Goal: Task Accomplishment & Management: Complete application form

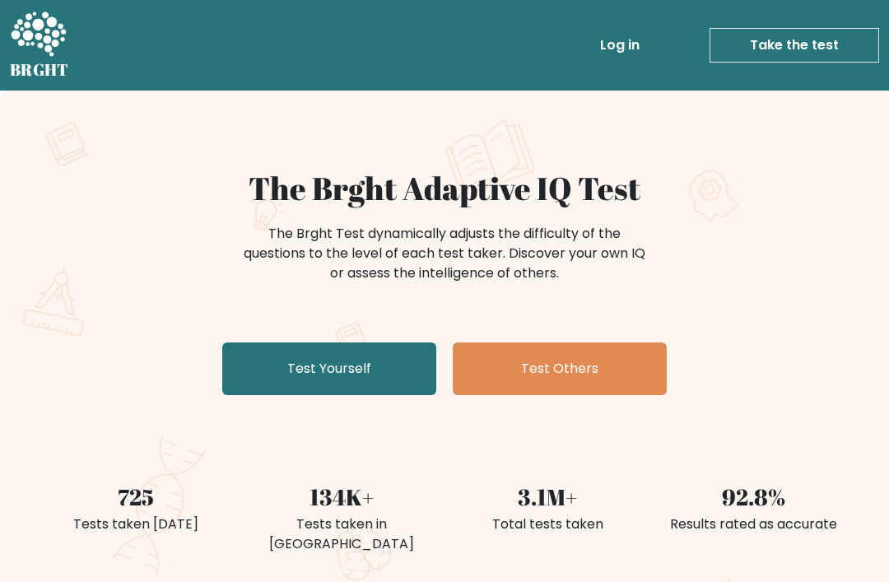
click at [267, 358] on link "Test Yourself" at bounding box center [329, 368] width 214 height 53
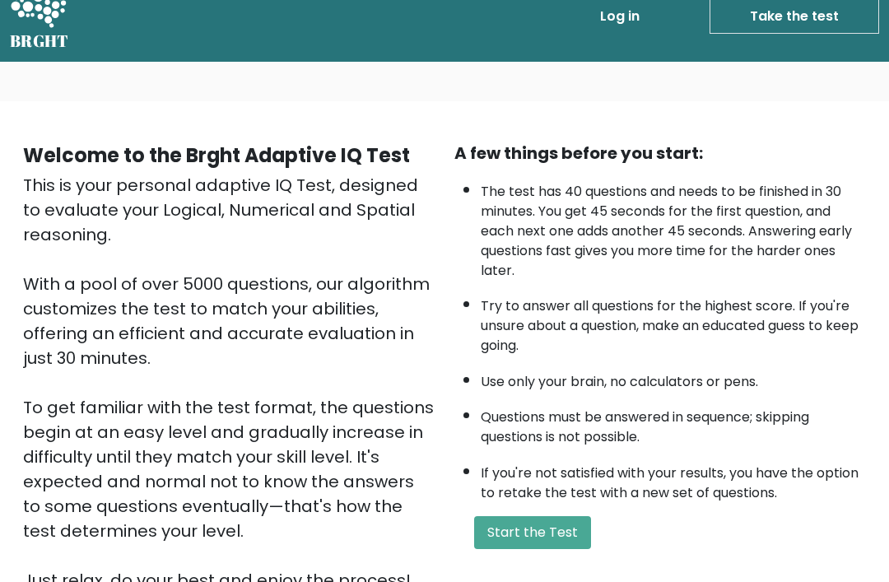
scroll to position [26, 0]
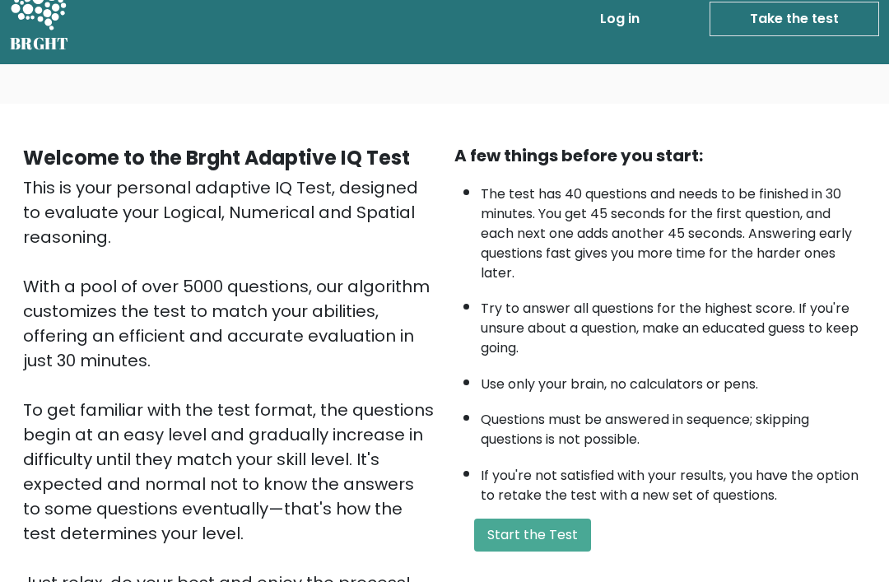
click at [486, 546] on button "Start the Test" at bounding box center [532, 534] width 117 height 33
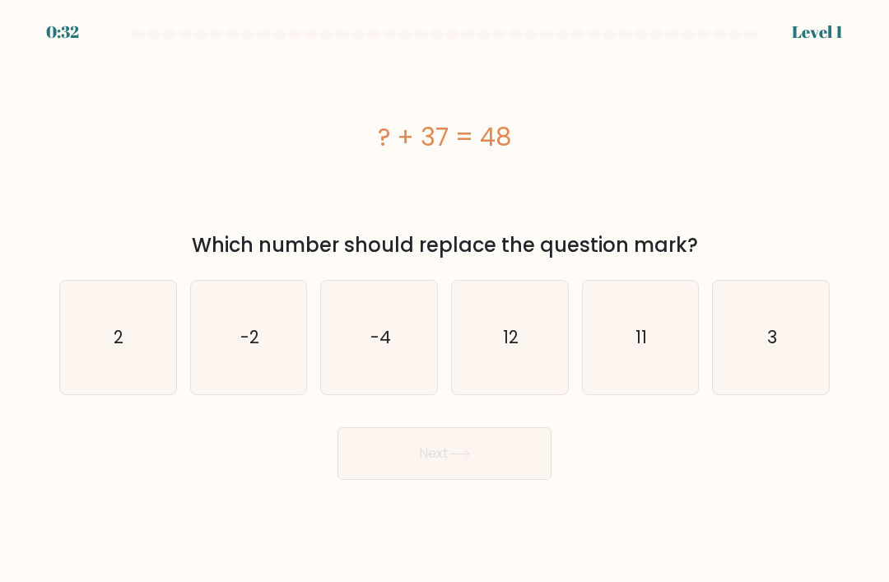
click at [680, 384] on icon "11" at bounding box center [640, 338] width 114 height 114
click at [445, 300] on input "e. 11" at bounding box center [444, 295] width 1 height 8
radio input "true"
click at [425, 464] on button "Next" at bounding box center [444, 453] width 214 height 53
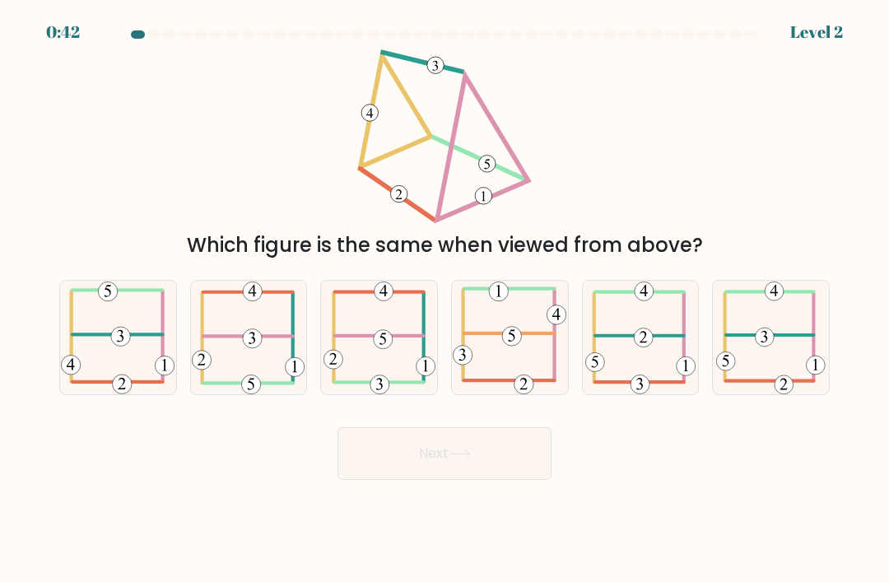
click at [102, 335] on 406 at bounding box center [117, 335] width 91 height 0
click at [444, 300] on input "a." at bounding box center [444, 295] width 1 height 8
radio input "true"
click at [388, 453] on button "Next" at bounding box center [444, 453] width 214 height 53
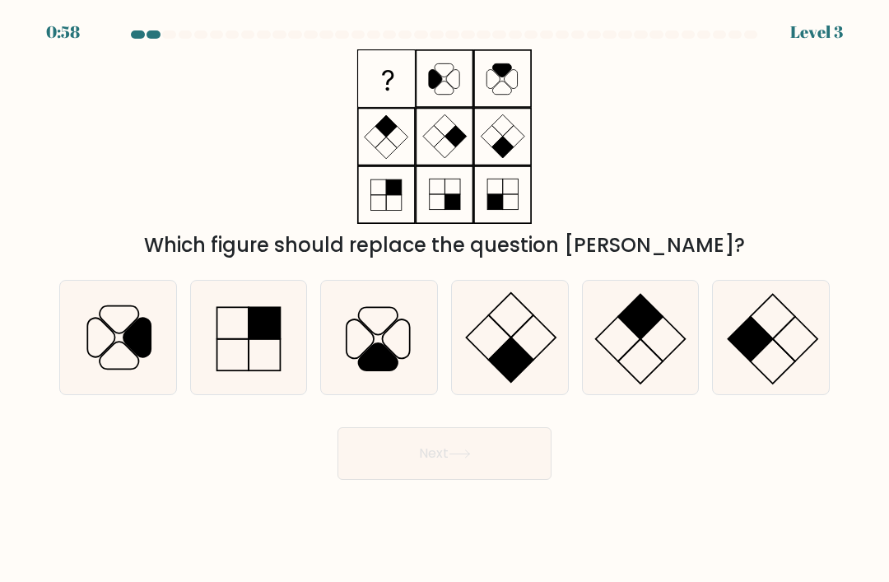
click at [380, 351] on icon at bounding box center [380, 338] width 114 height 114
click at [444, 300] on input "c." at bounding box center [444, 295] width 1 height 8
radio input "true"
click at [393, 480] on button "Next" at bounding box center [444, 453] width 214 height 53
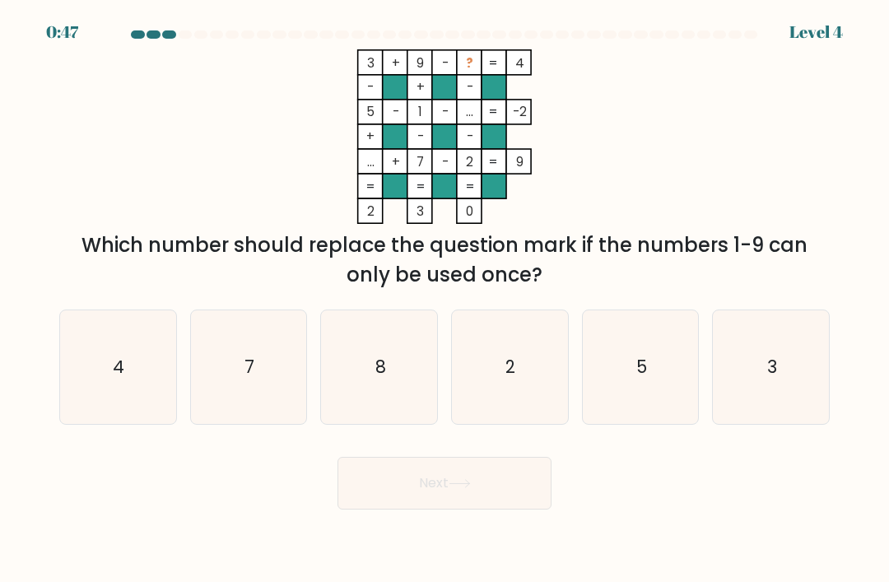
click at [390, 407] on icon "8" at bounding box center [380, 367] width 114 height 114
click at [444, 300] on input "c. 8" at bounding box center [444, 295] width 1 height 8
radio input "true"
click at [404, 490] on button "Next" at bounding box center [444, 483] width 214 height 53
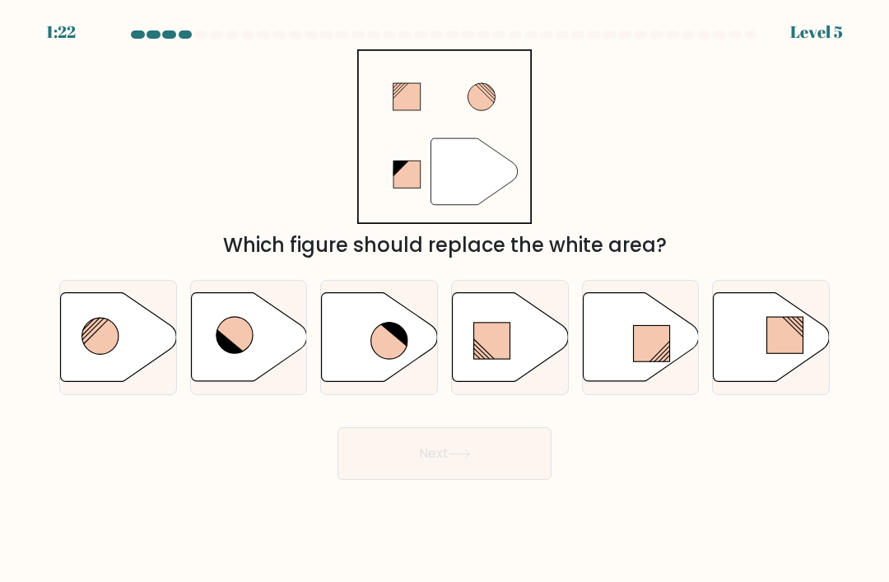
click at [383, 359] on icon at bounding box center [389, 341] width 36 height 36
click at [444, 300] on input "c." at bounding box center [444, 295] width 1 height 8
radio input "true"
click at [398, 427] on button "Next" at bounding box center [444, 453] width 214 height 53
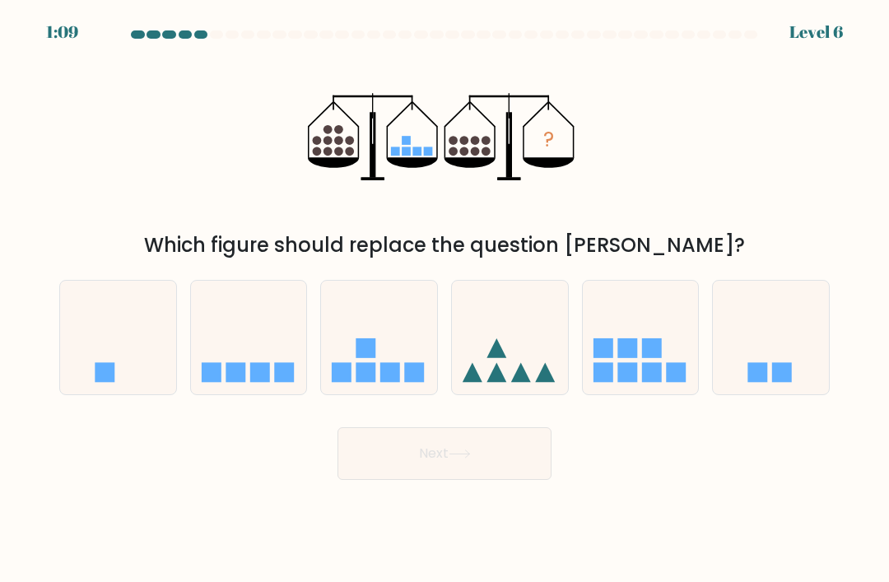
click at [260, 304] on icon at bounding box center [249, 338] width 116 height 96
click at [444, 300] on input "b." at bounding box center [444, 295] width 1 height 8
radio input "true"
click at [398, 427] on button "Next" at bounding box center [444, 453] width 214 height 53
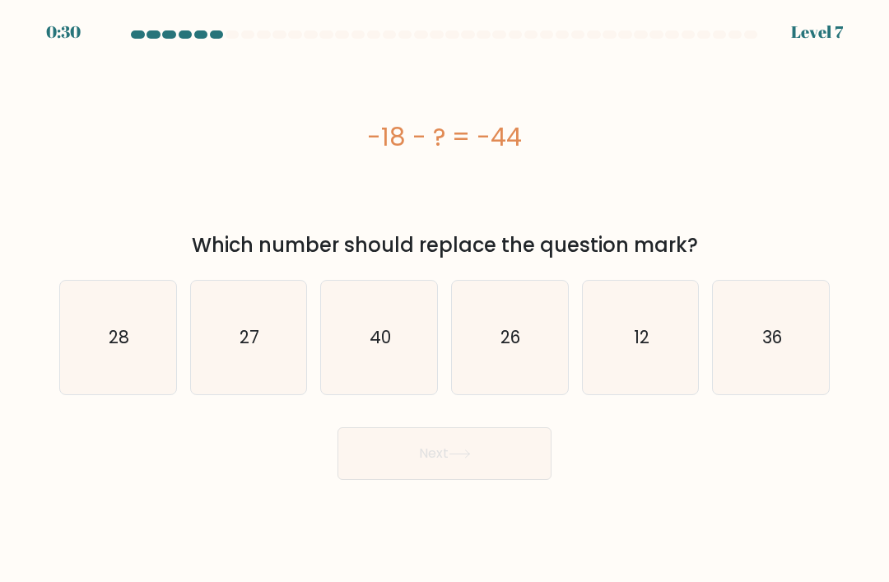
click at [647, 281] on icon "12" at bounding box center [640, 338] width 114 height 114
click at [445, 291] on input "e. 12" at bounding box center [444, 295] width 1 height 8
radio input "true"
click at [499, 427] on button "Next" at bounding box center [444, 453] width 214 height 53
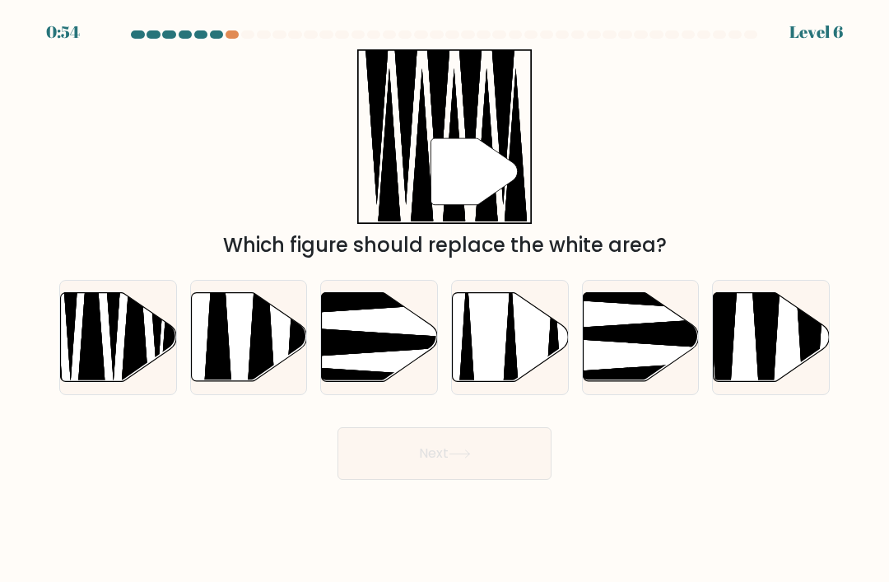
click at [98, 300] on icon at bounding box center [92, 301] width 30 height 204
click at [444, 300] on input "a." at bounding box center [444, 295] width 1 height 8
radio input "true"
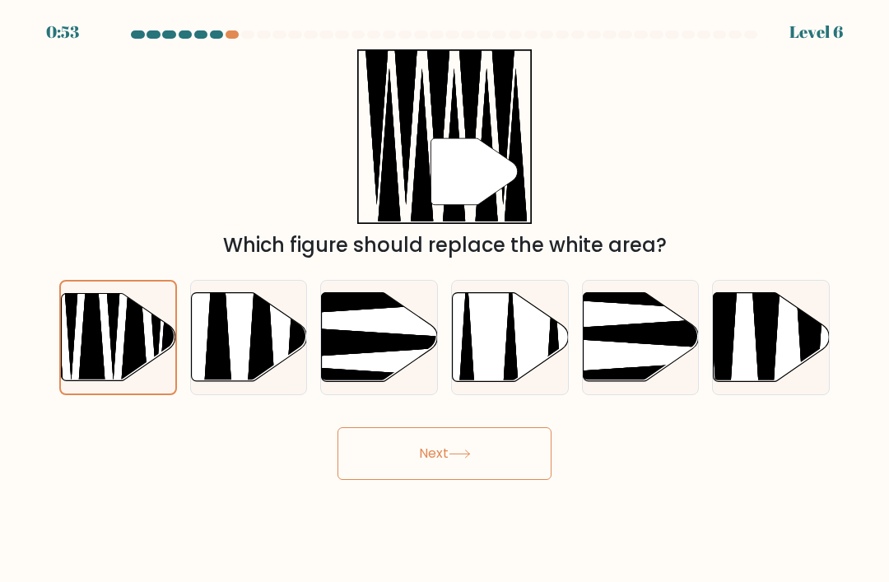
click at [438, 427] on button "Next" at bounding box center [444, 453] width 214 height 53
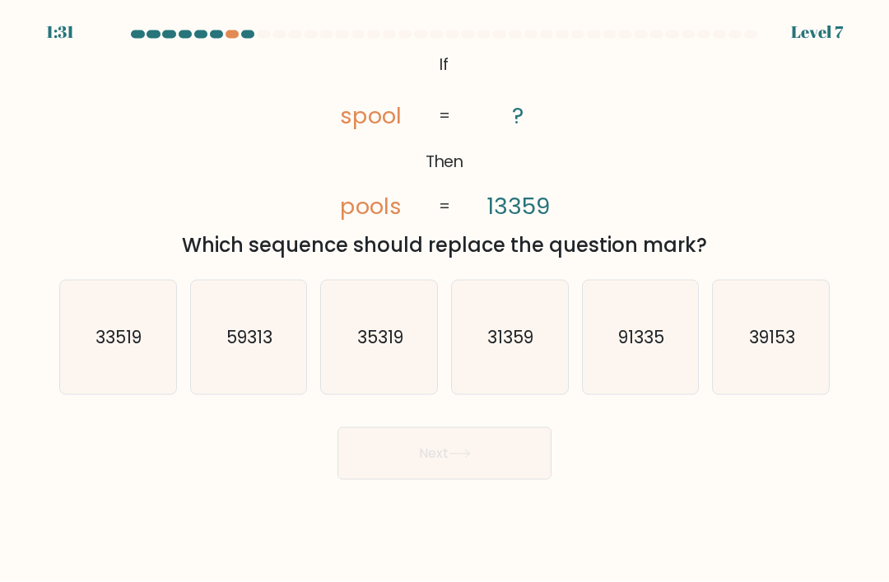
scroll to position [52, 0]
click at [640, 283] on icon "91335" at bounding box center [640, 338] width 114 height 114
click at [445, 291] on input "e. 91335" at bounding box center [444, 295] width 1 height 8
radio input "true"
click at [406, 427] on button "Next" at bounding box center [444, 453] width 214 height 53
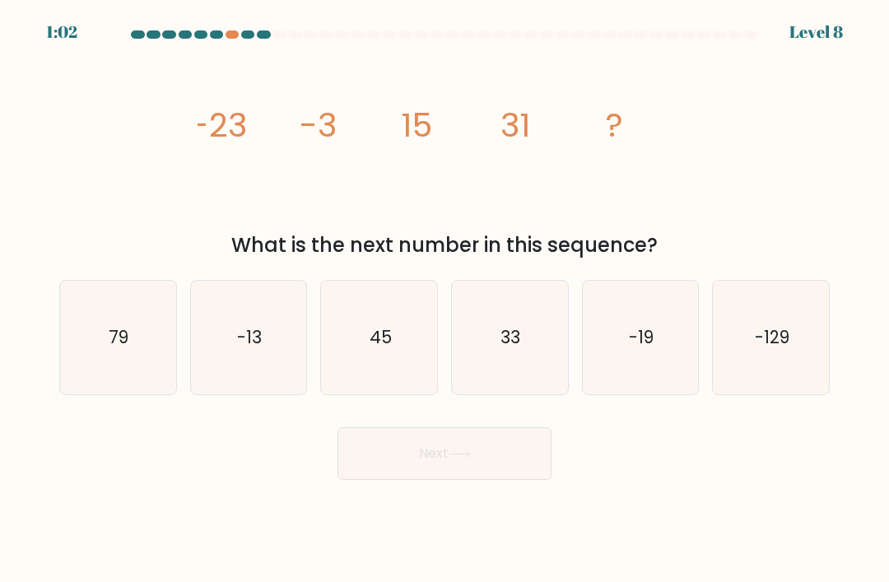
click at [137, 267] on div "a. 79 b. -13" at bounding box center [444, 331] width 783 height 128
click at [100, 311] on icon "79" at bounding box center [118, 338] width 114 height 114
click at [444, 300] on input "a. 79" at bounding box center [444, 295] width 1 height 8
radio input "true"
click at [497, 427] on button "Next" at bounding box center [444, 453] width 214 height 53
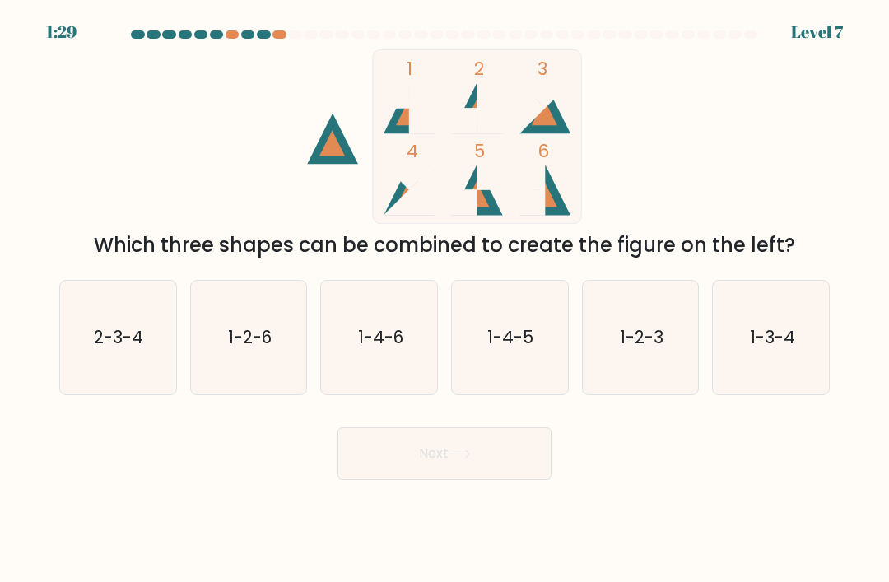
click at [235, 325] on icon "1-2-6" at bounding box center [249, 338] width 114 height 114
click at [444, 300] on input "b. 1-2-6" at bounding box center [444, 295] width 1 height 8
radio input "true"
click at [454, 427] on button "Next" at bounding box center [444, 453] width 214 height 53
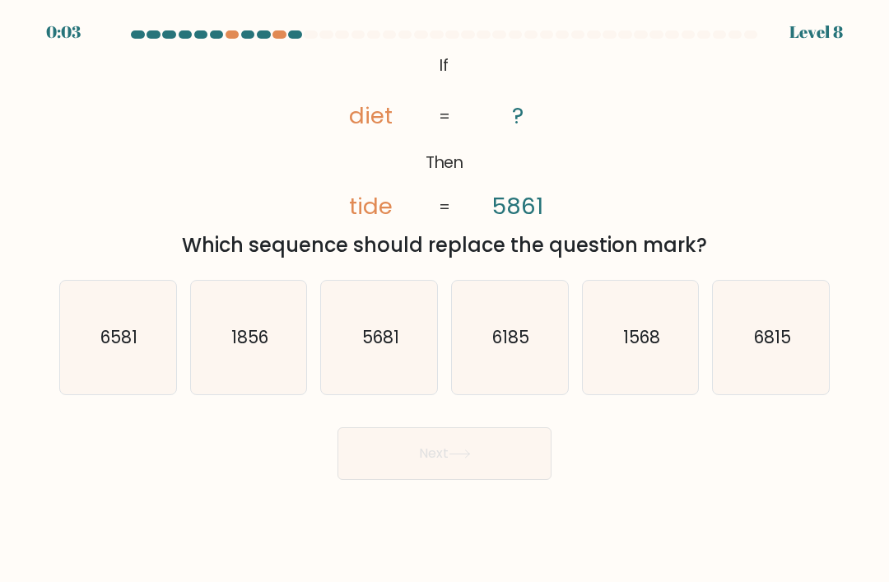
click at [759, 325] on text "6815" at bounding box center [771, 337] width 37 height 24
click at [445, 300] on input "f. 6815" at bounding box center [444, 295] width 1 height 8
radio input "true"
click at [476, 427] on button "Next" at bounding box center [444, 453] width 214 height 53
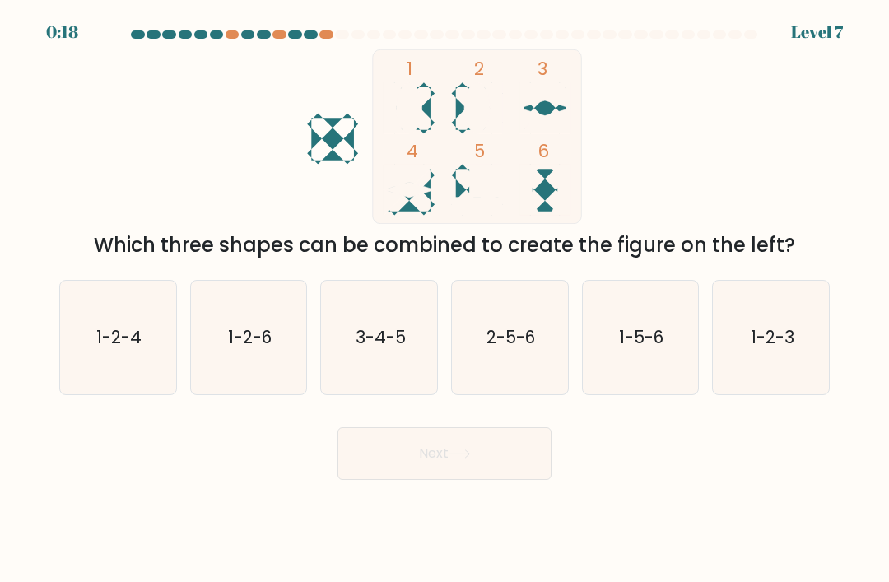
click at [247, 332] on icon "1-2-6" at bounding box center [249, 338] width 114 height 114
click at [444, 300] on input "b. 1-2-6" at bounding box center [444, 295] width 1 height 8
radio input "true"
click at [534, 476] on button "Next" at bounding box center [444, 453] width 214 height 53
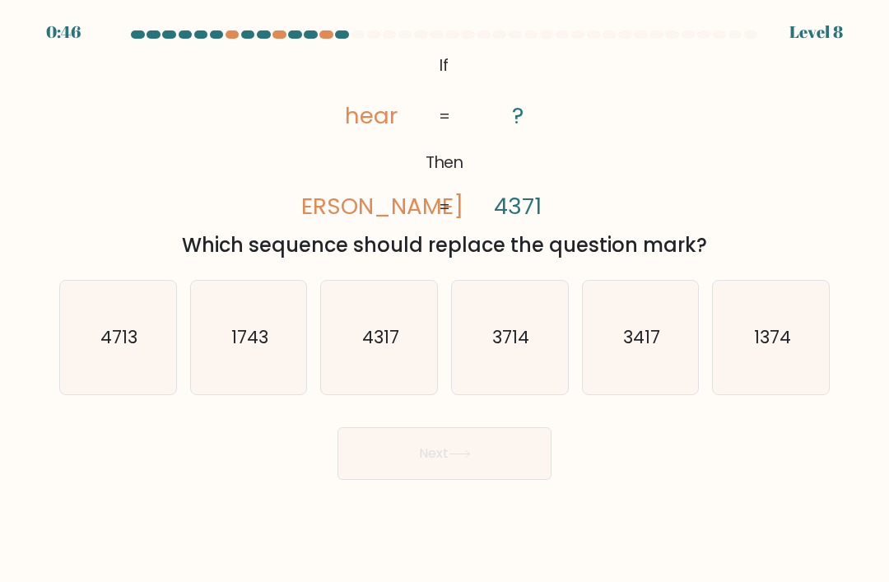
click at [498, 383] on icon "3714" at bounding box center [510, 338] width 114 height 114
click at [445, 300] on input "d. 3714" at bounding box center [444, 295] width 1 height 8
radio input "true"
click at [498, 444] on button "Next" at bounding box center [444, 453] width 214 height 53
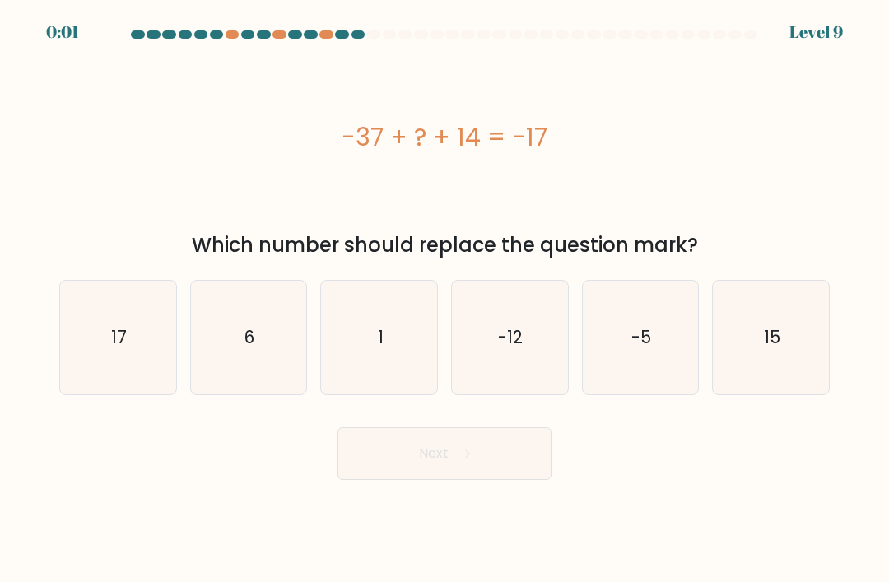
click at [420, 460] on button "Next" at bounding box center [444, 453] width 214 height 53
click at [444, 467] on button "Next" at bounding box center [444, 453] width 214 height 53
click at [451, 458] on button "Next" at bounding box center [444, 453] width 214 height 53
click at [441, 459] on button "Next" at bounding box center [444, 453] width 214 height 53
click at [440, 458] on button "Next" at bounding box center [444, 453] width 214 height 53
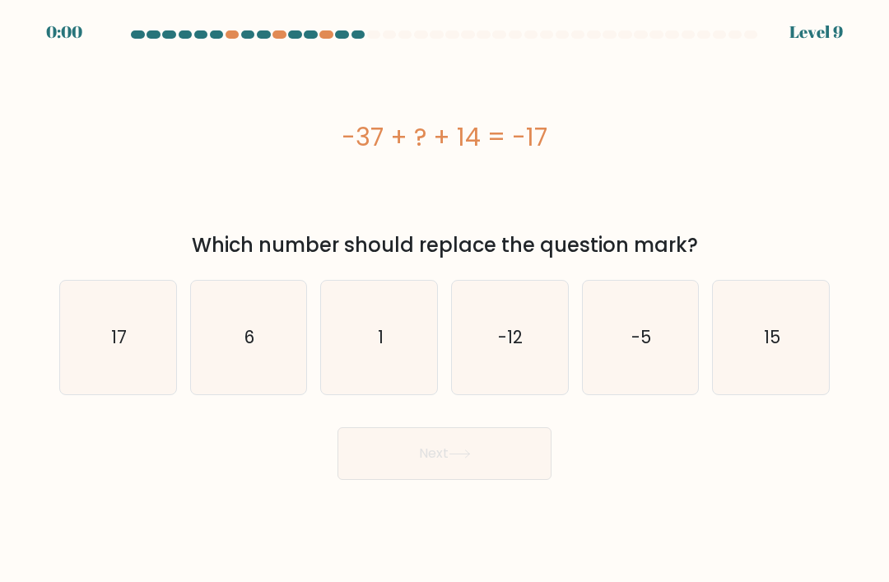
click at [439, 467] on button "Next" at bounding box center [444, 453] width 214 height 53
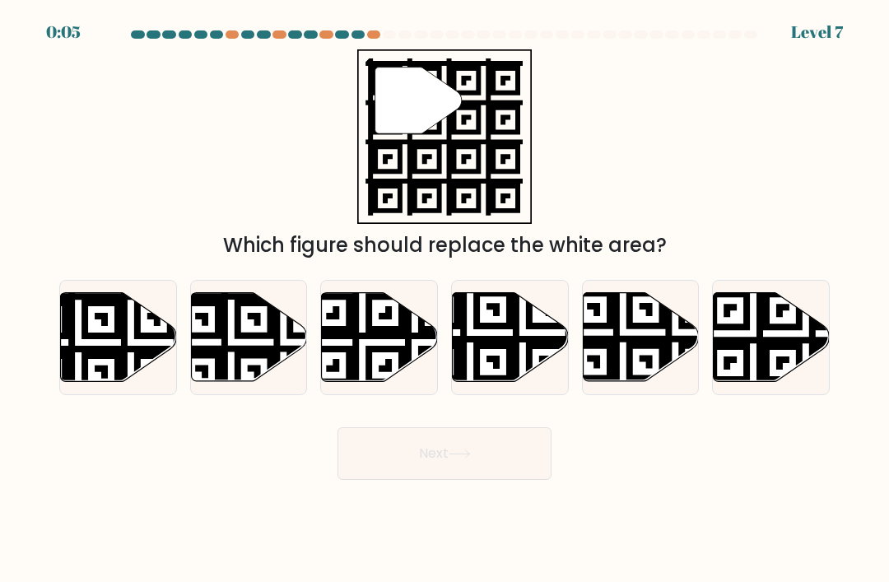
click at [760, 374] on icon at bounding box center [806, 386] width 210 height 210
click at [445, 300] on input "f." at bounding box center [444, 295] width 1 height 8
radio input "true"
click at [463, 458] on icon at bounding box center [459, 453] width 22 height 9
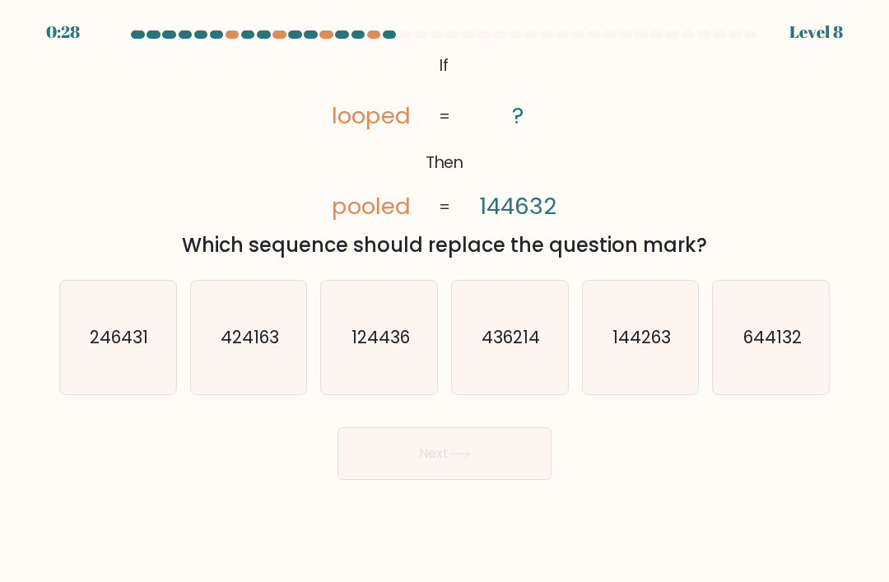
click at [744, 374] on icon "644132" at bounding box center [771, 338] width 114 height 114
click at [445, 300] on input "f. 644132" at bounding box center [444, 295] width 1 height 8
radio input "true"
click at [448, 471] on button "Next" at bounding box center [444, 453] width 214 height 53
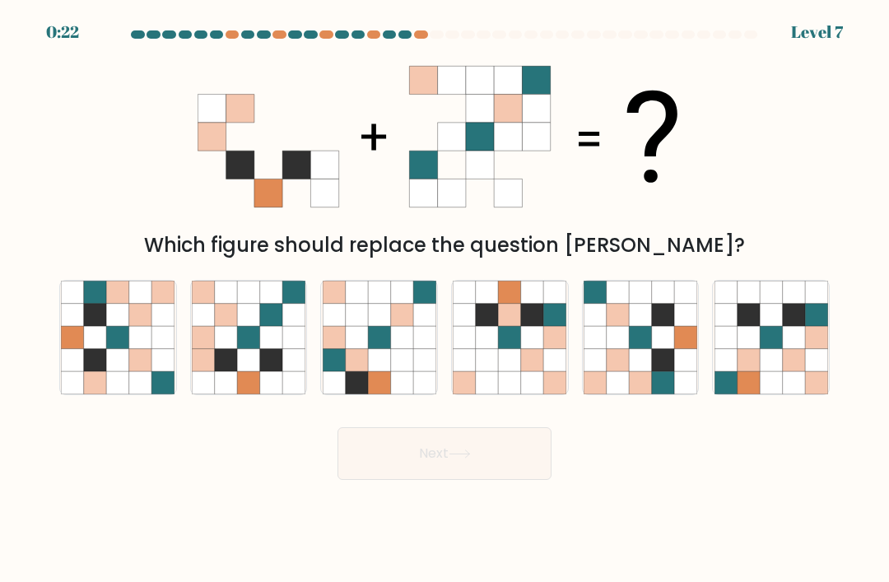
click at [243, 348] on icon at bounding box center [248, 337] width 22 height 22
click at [444, 300] on input "b." at bounding box center [444, 295] width 1 height 8
radio input "true"
click at [402, 480] on button "Next" at bounding box center [444, 453] width 214 height 53
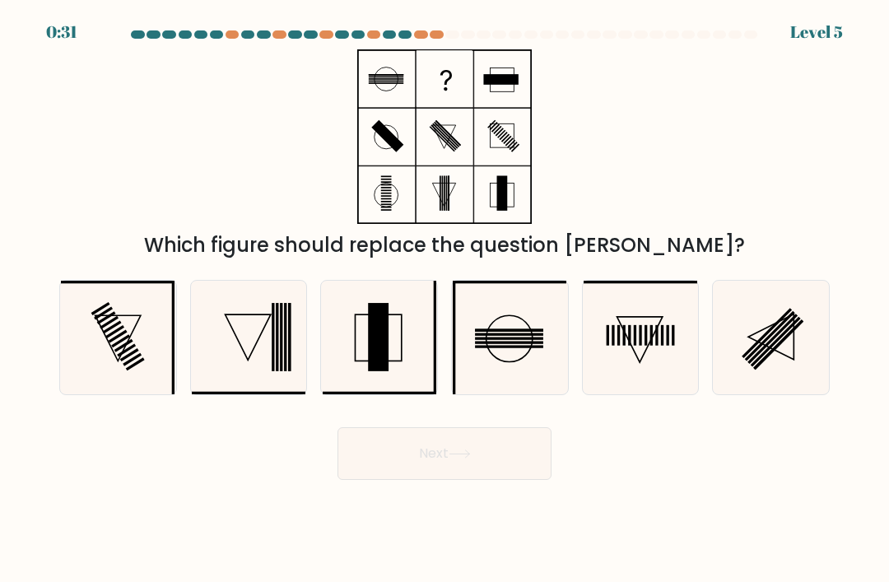
click at [494, 343] on icon at bounding box center [510, 338] width 114 height 114
click at [445, 300] on input "d." at bounding box center [444, 295] width 1 height 8
radio input "true"
click at [420, 472] on button "Next" at bounding box center [444, 453] width 214 height 53
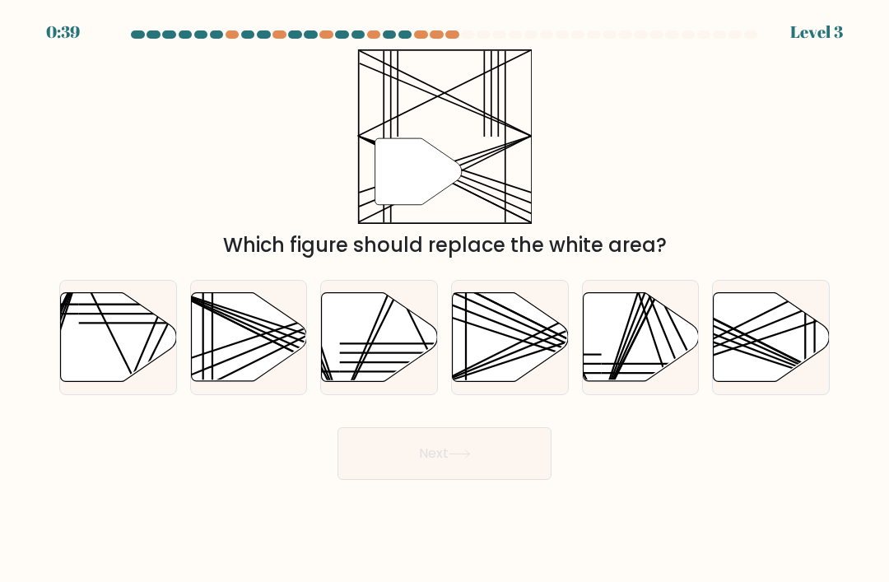
click at [237, 370] on icon at bounding box center [249, 337] width 116 height 89
click at [444, 300] on input "b." at bounding box center [444, 295] width 1 height 8
radio input "true"
click at [459, 459] on button "Next" at bounding box center [444, 453] width 214 height 53
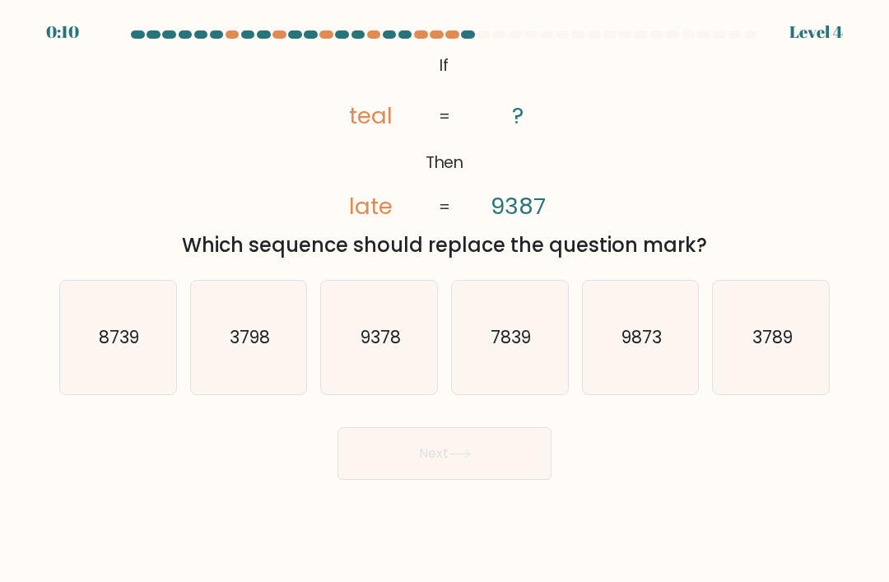
click at [140, 360] on icon "8739" at bounding box center [118, 338] width 114 height 114
click at [444, 300] on input "a. 8739" at bounding box center [444, 295] width 1 height 8
radio input "true"
click at [444, 472] on button "Next" at bounding box center [444, 453] width 214 height 53
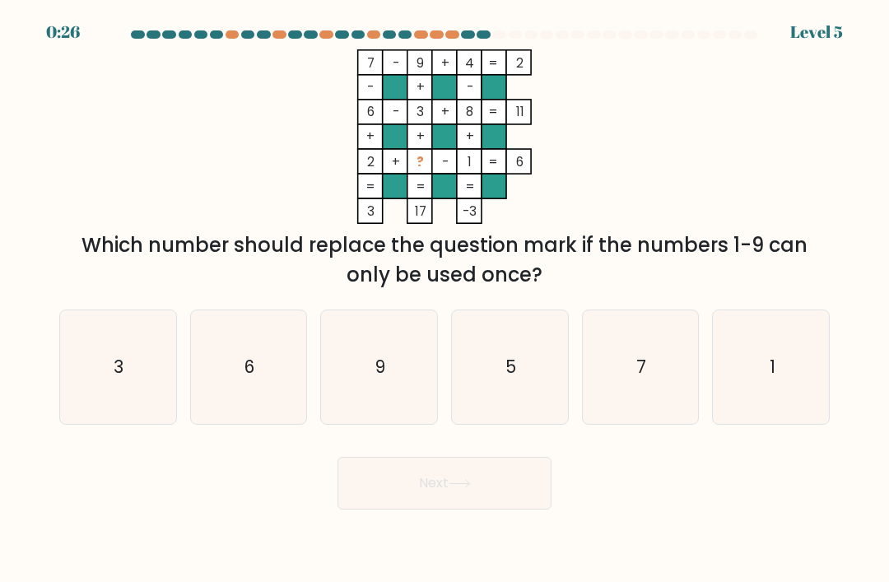
click at [507, 379] on text "5" at bounding box center [510, 367] width 11 height 24
click at [445, 300] on input "d. 5" at bounding box center [444, 295] width 1 height 8
radio input "true"
click at [439, 499] on button "Next" at bounding box center [444, 483] width 214 height 53
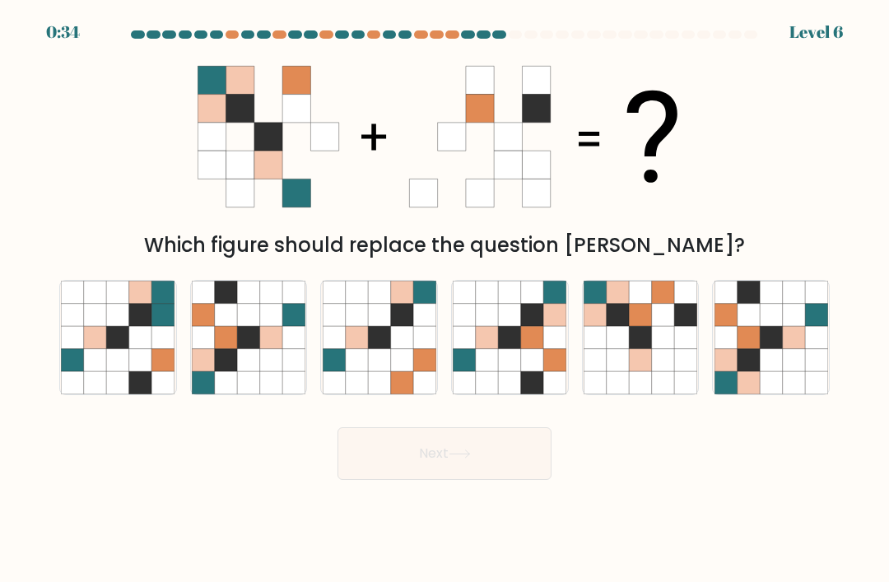
click at [684, 322] on icon at bounding box center [685, 315] width 22 height 22
click at [445, 300] on input "e." at bounding box center [444, 295] width 1 height 8
radio input "true"
click at [479, 453] on button "Next" at bounding box center [444, 453] width 214 height 53
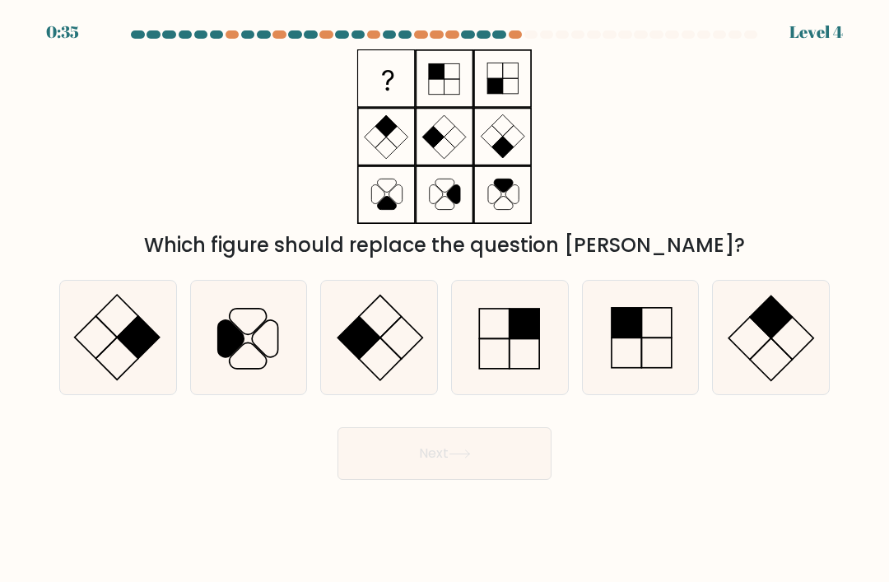
click at [632, 337] on rect at bounding box center [626, 323] width 30 height 30
click at [445, 300] on input "e." at bounding box center [444, 295] width 1 height 8
radio input "true"
click at [491, 459] on button "Next" at bounding box center [444, 453] width 214 height 53
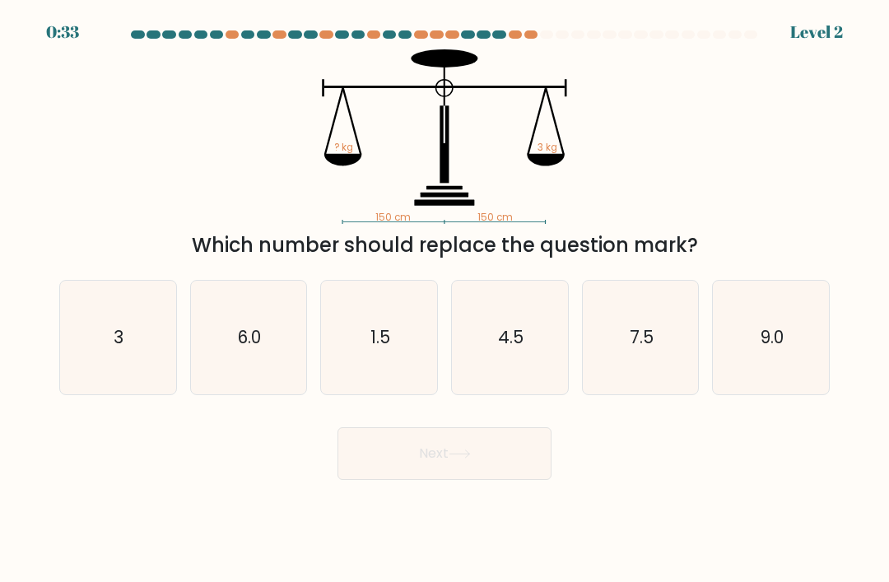
click at [136, 394] on icon "3" at bounding box center [118, 338] width 114 height 114
click at [444, 300] on input "a. 3" at bounding box center [444, 295] width 1 height 8
radio input "true"
click at [477, 468] on button "Next" at bounding box center [444, 453] width 214 height 53
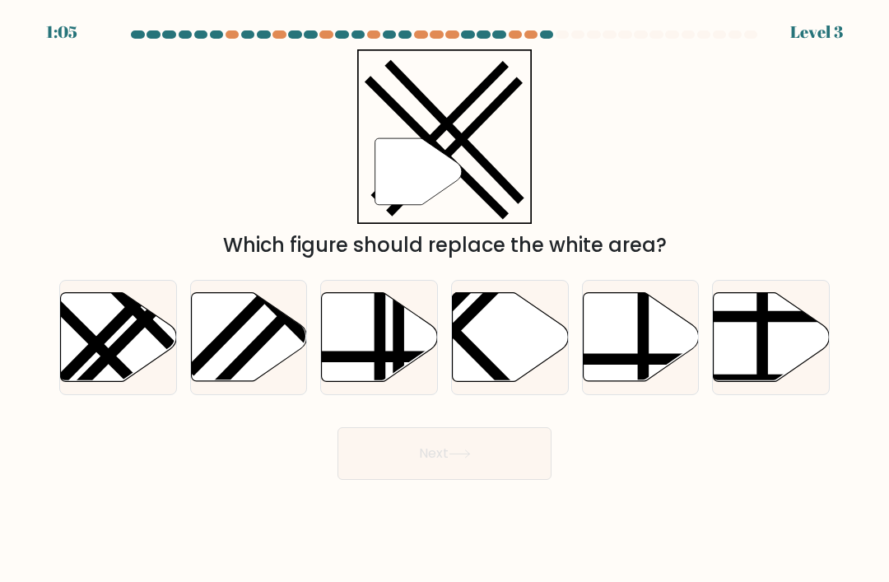
click at [258, 369] on icon at bounding box center [249, 337] width 116 height 89
click at [444, 300] on input "b." at bounding box center [444, 295] width 1 height 8
radio input "true"
click at [435, 480] on button "Next" at bounding box center [444, 453] width 214 height 53
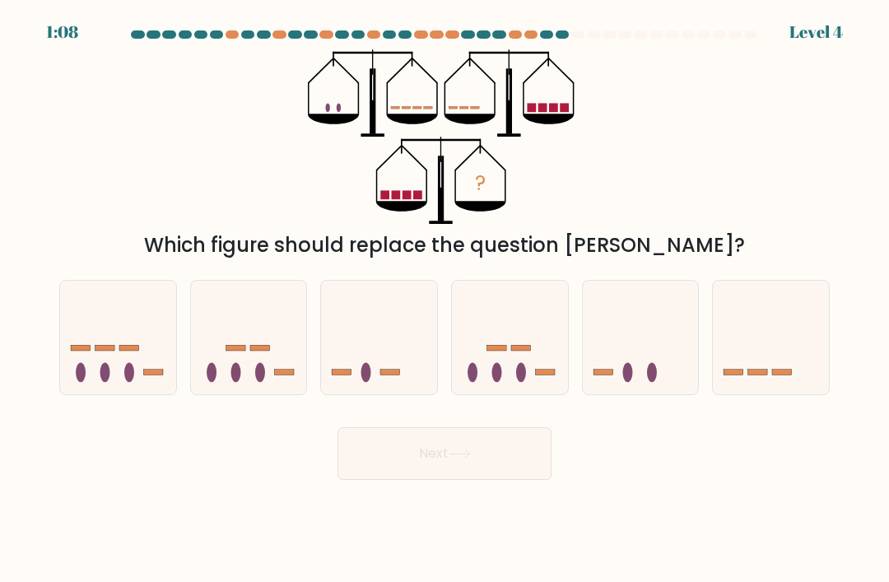
click at [763, 354] on icon at bounding box center [771, 338] width 116 height 96
click at [445, 300] on input "f." at bounding box center [444, 295] width 1 height 8
radio input "true"
click at [503, 463] on button "Next" at bounding box center [444, 453] width 214 height 53
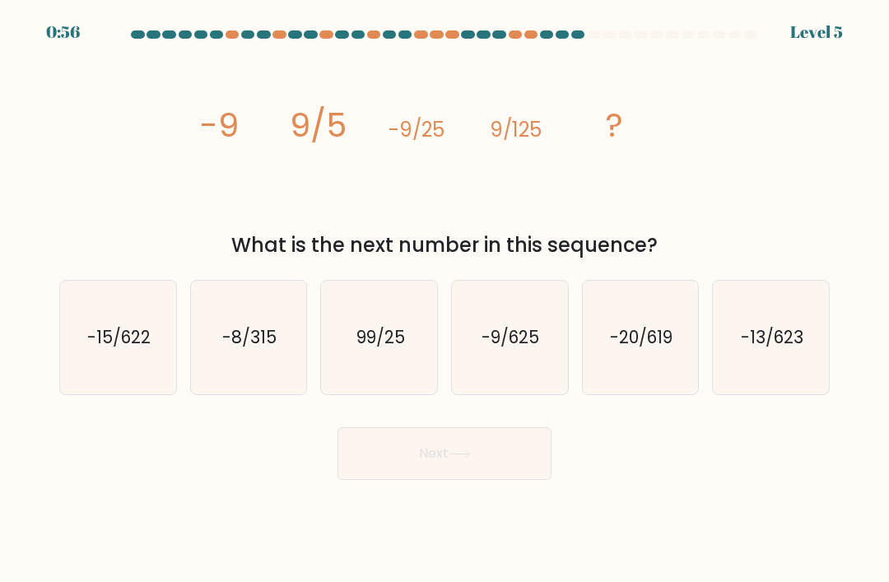
click at [501, 369] on icon "-9/625" at bounding box center [510, 338] width 114 height 114
click at [445, 300] on input "d. -9/625" at bounding box center [444, 295] width 1 height 8
radio input "true"
click at [512, 472] on button "Next" at bounding box center [444, 453] width 214 height 53
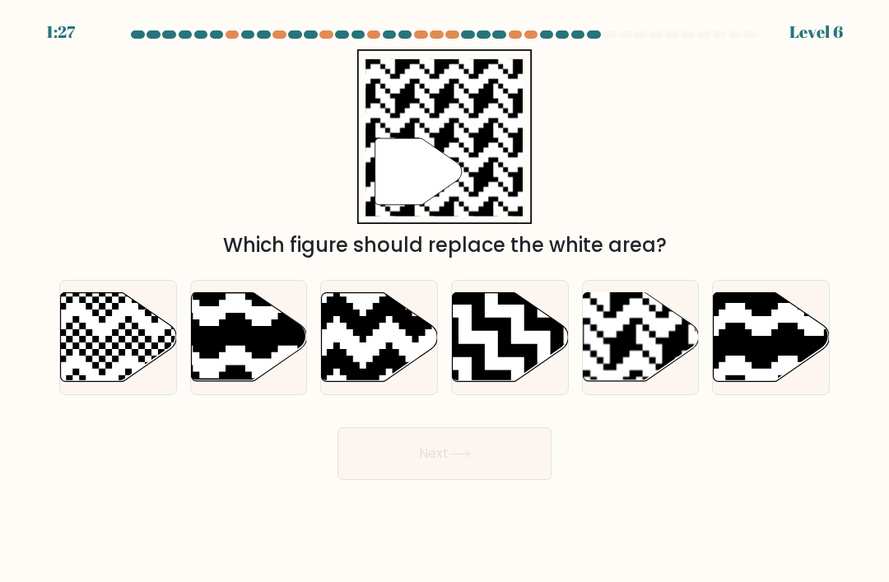
click at [647, 374] on rect at bounding box center [675, 292] width 210 height 210
click at [445, 300] on input "e." at bounding box center [444, 295] width 1 height 8
radio input "true"
click at [483, 480] on button "Next" at bounding box center [444, 453] width 214 height 53
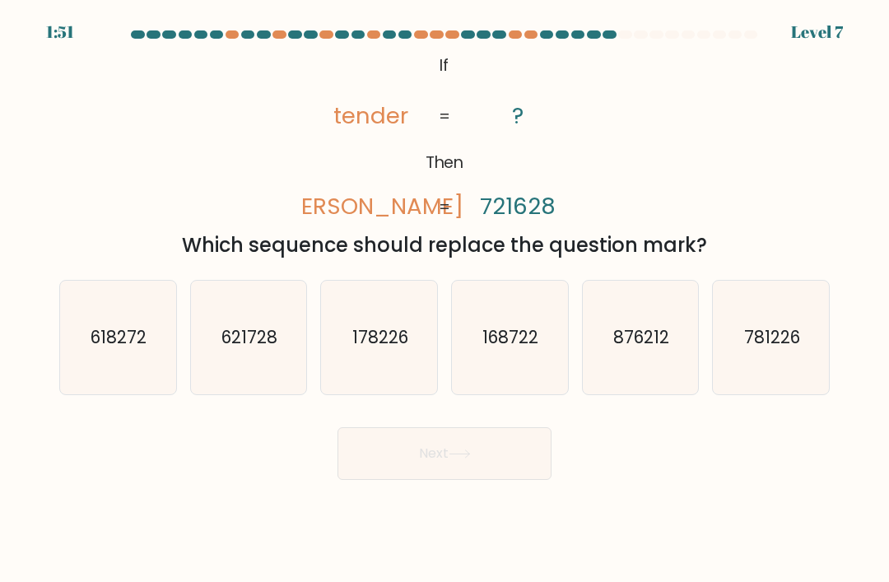
click at [247, 333] on icon "621728" at bounding box center [249, 338] width 114 height 114
click at [444, 300] on input "b. 621728" at bounding box center [444, 295] width 1 height 8
radio input "true"
click at [461, 449] on button "Next" at bounding box center [444, 453] width 214 height 53
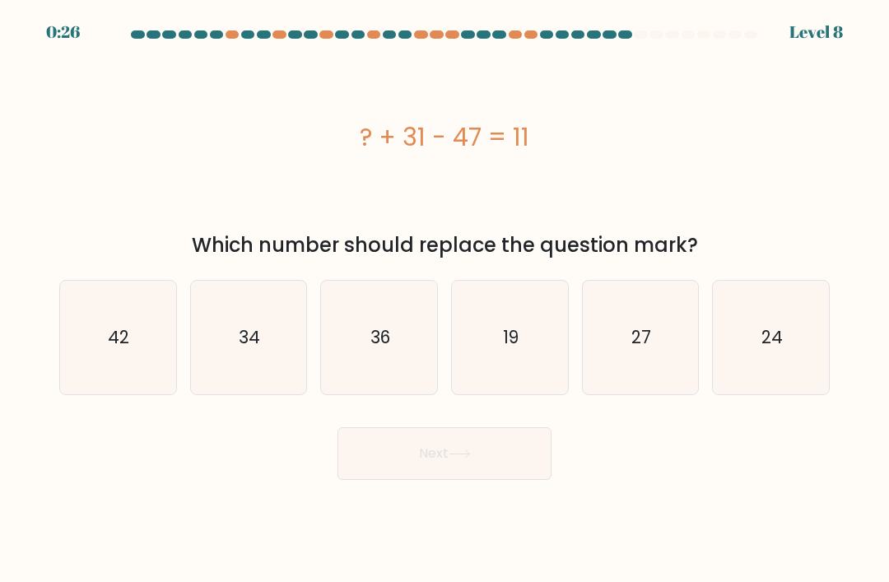
click at [645, 393] on icon "27" at bounding box center [640, 338] width 114 height 114
click at [445, 300] on input "e. 27" at bounding box center [444, 295] width 1 height 8
radio input "true"
click at [224, 384] on icon "34" at bounding box center [249, 338] width 114 height 114
click at [444, 300] on input "b. 34" at bounding box center [444, 295] width 1 height 8
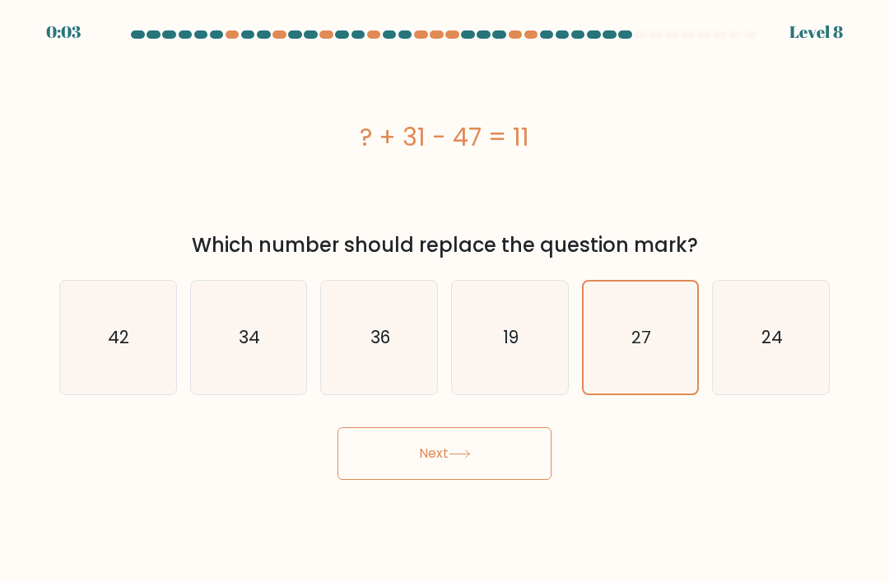
radio input "true"
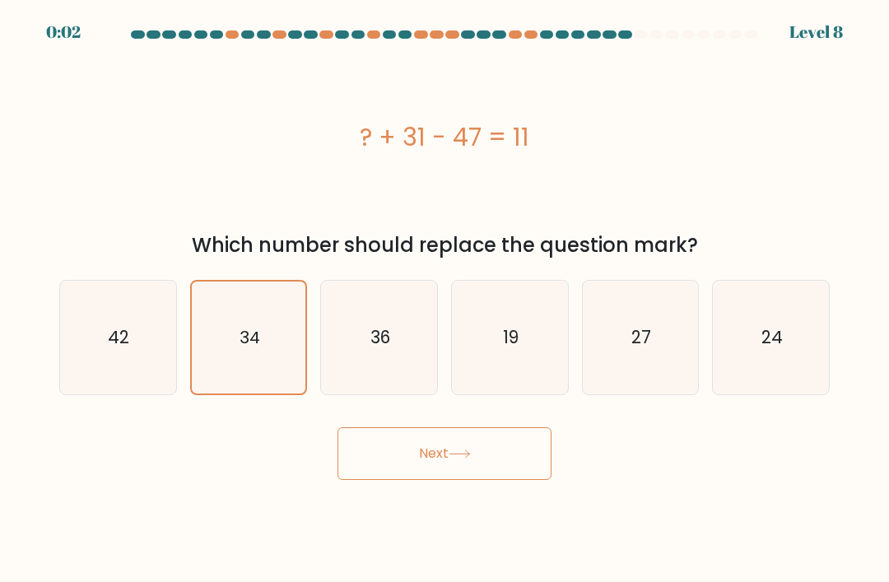
click at [346, 387] on icon "36" at bounding box center [380, 338] width 114 height 114
click at [444, 300] on input "c. 36" at bounding box center [444, 295] width 1 height 8
radio input "true"
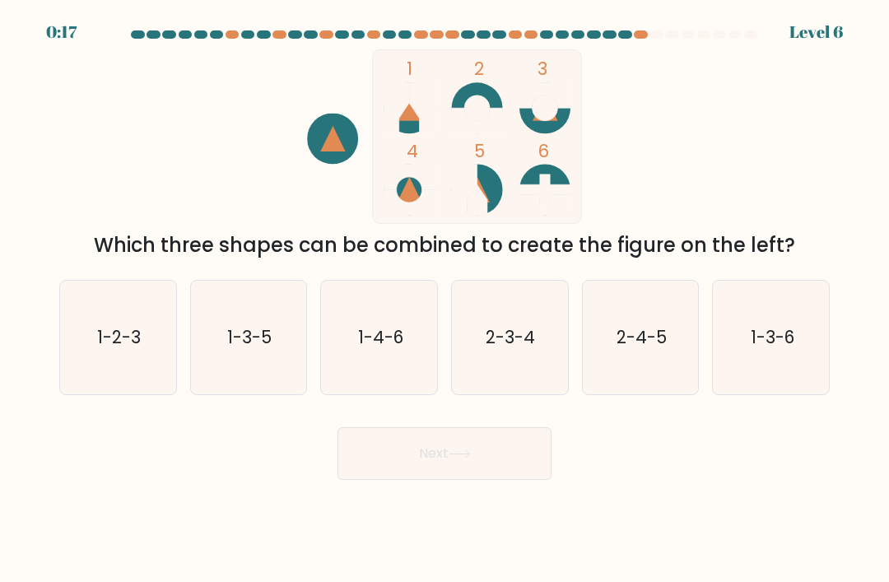
click at [120, 349] on text "1-2-3" at bounding box center [119, 337] width 44 height 24
click at [444, 300] on input "a. 1-2-3" at bounding box center [444, 295] width 1 height 8
radio input "true"
click at [388, 473] on button "Next" at bounding box center [444, 453] width 214 height 53
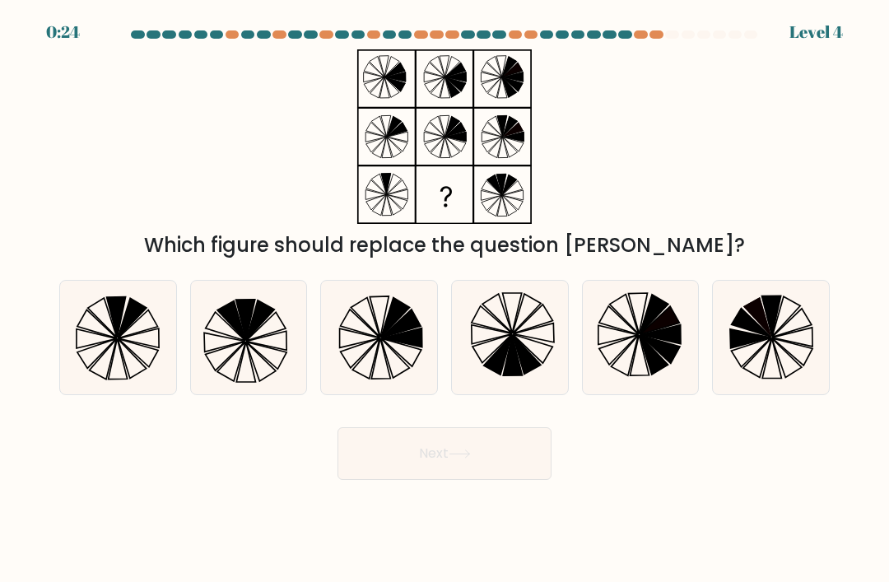
click at [114, 330] on icon at bounding box center [116, 317] width 19 height 40
click at [444, 300] on input "a." at bounding box center [444, 295] width 1 height 8
radio input "true"
click at [374, 467] on button "Next" at bounding box center [444, 453] width 214 height 53
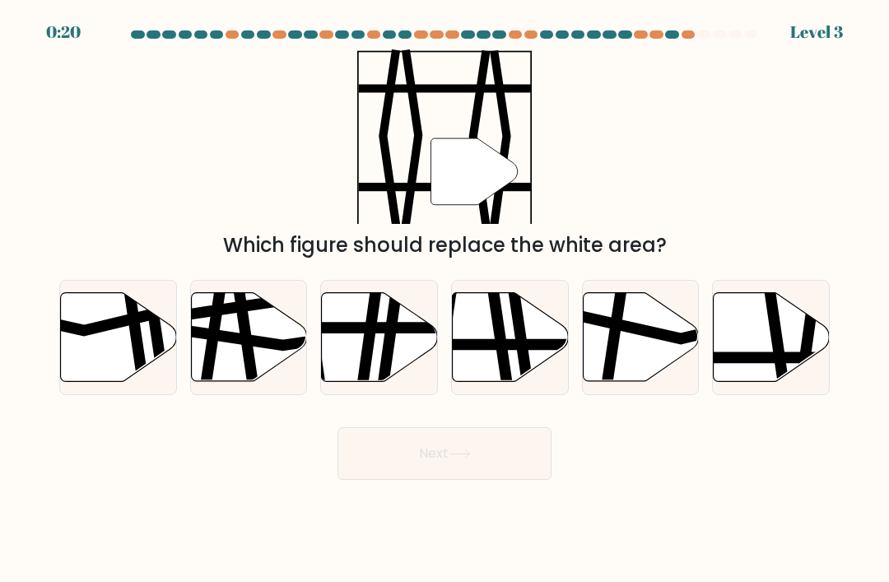
click at [792, 329] on icon at bounding box center [771, 337] width 116 height 89
click at [445, 300] on input "f." at bounding box center [444, 295] width 1 height 8
radio input "true"
click at [491, 463] on button "Next" at bounding box center [444, 453] width 214 height 53
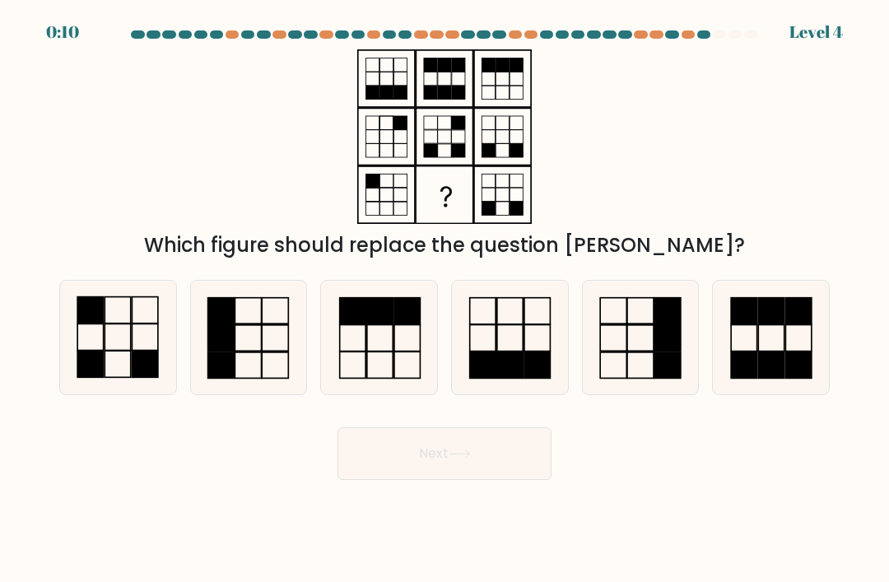
click at [146, 355] on icon at bounding box center [118, 338] width 114 height 114
click at [444, 300] on input "a." at bounding box center [444, 295] width 1 height 8
radio input "true"
click at [434, 480] on button "Next" at bounding box center [444, 453] width 214 height 53
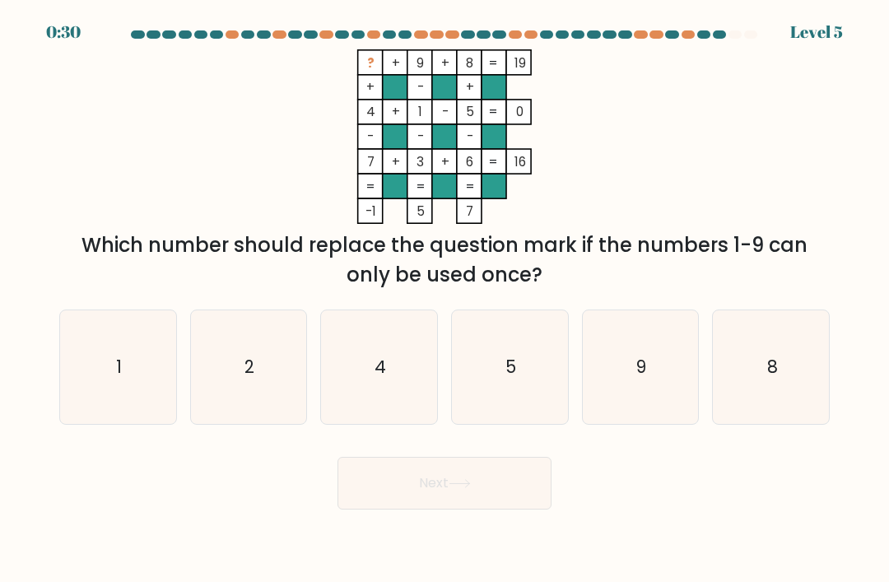
click at [261, 387] on icon "2" at bounding box center [249, 367] width 114 height 114
click at [444, 300] on input "b. 2" at bounding box center [444, 295] width 1 height 8
radio input "true"
click at [508, 509] on button "Next" at bounding box center [444, 483] width 214 height 53
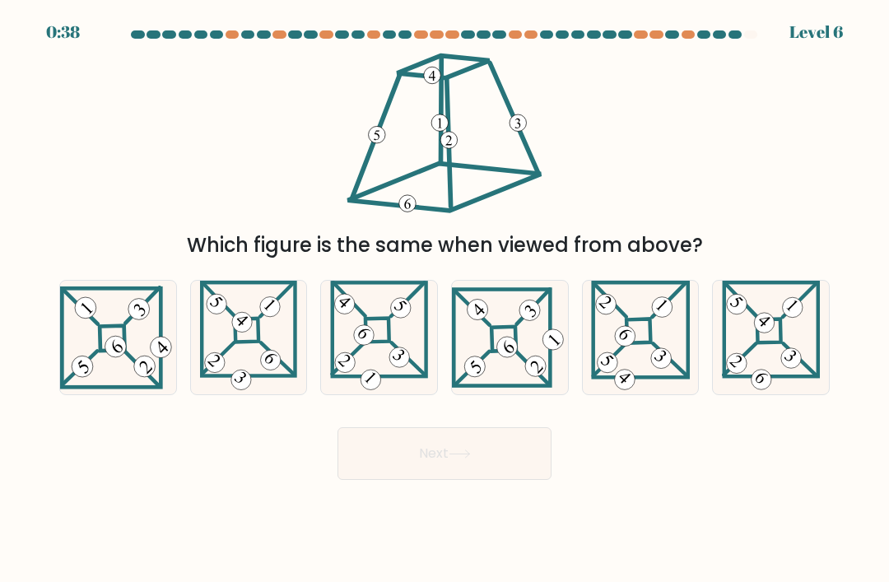
click at [784, 372] on 852 at bounding box center [791, 358] width 29 height 29
click at [445, 300] on input "f." at bounding box center [444, 295] width 1 height 8
radio input "true"
click at [519, 475] on button "Next" at bounding box center [444, 453] width 214 height 53
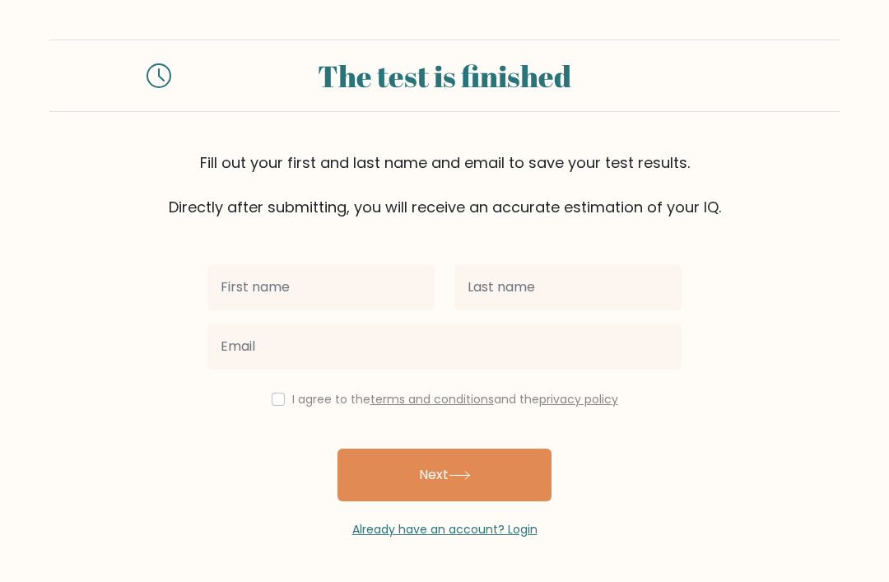
click at [374, 483] on button "Next" at bounding box center [444, 474] width 214 height 53
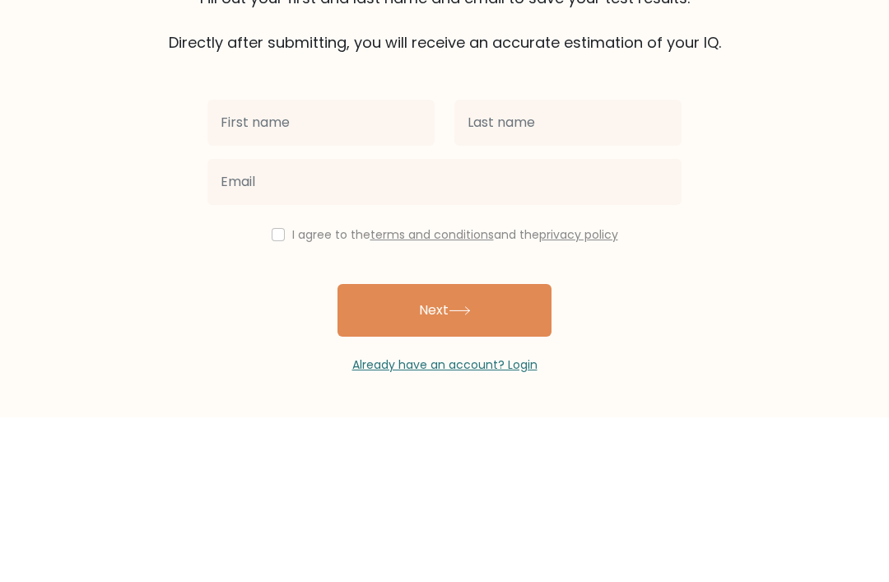
click at [77, 160] on form "The test is finished Fill out your first and last name and email to save your t…" at bounding box center [444, 288] width 889 height 499
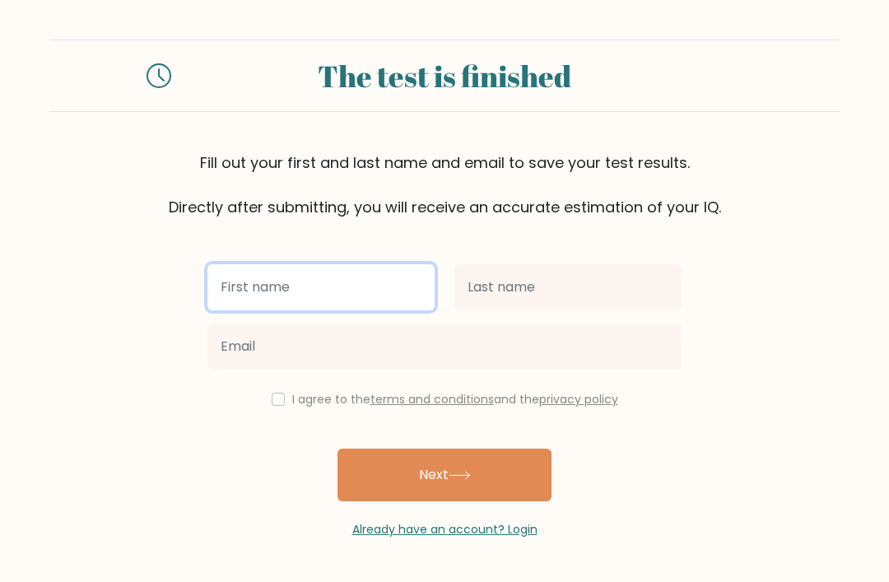
click at [249, 264] on input "text" at bounding box center [320, 287] width 227 height 46
